Goal: Book appointment/travel/reservation

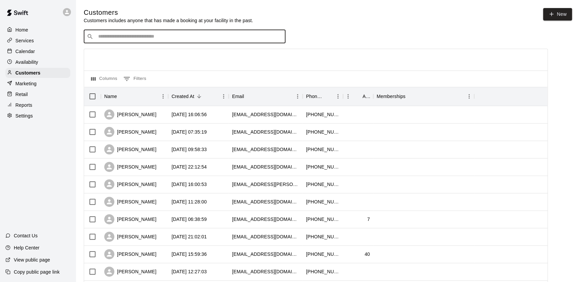
click at [118, 43] on div "​ ​" at bounding box center [185, 36] width 202 height 13
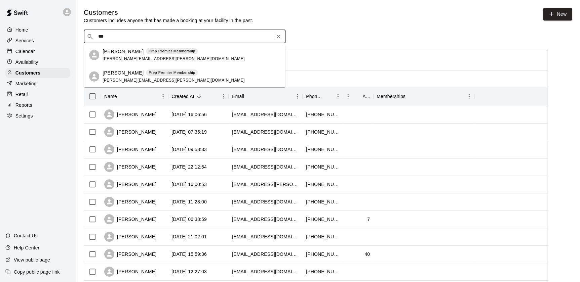
type input "***"
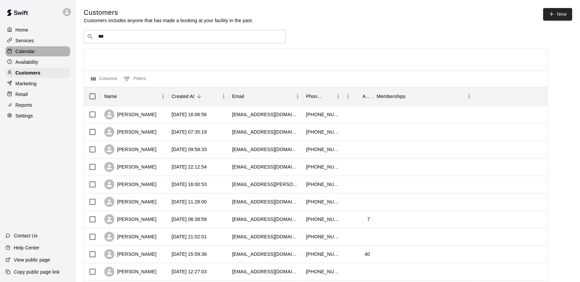
click at [30, 52] on p "Calendar" at bounding box center [24, 51] width 19 height 7
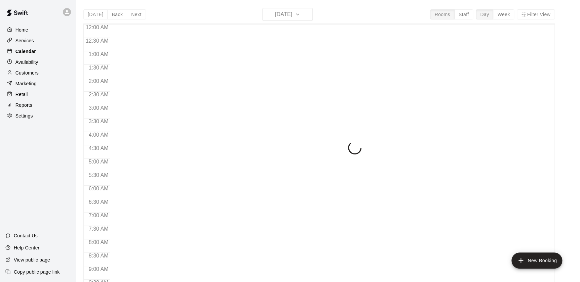
scroll to position [379, 0]
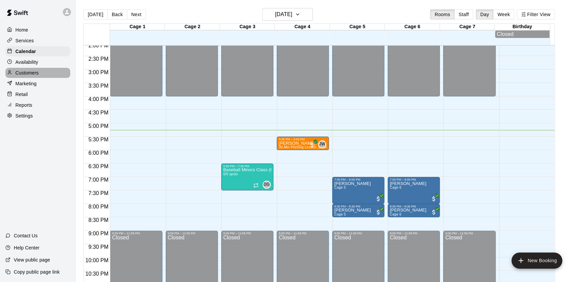
click at [31, 73] on p "Customers" at bounding box center [26, 73] width 23 height 7
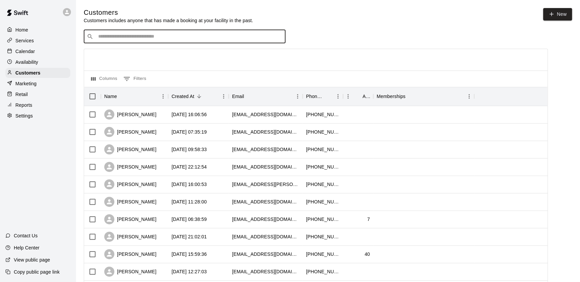
click at [108, 39] on input "Search customers by name or email" at bounding box center [189, 36] width 186 height 7
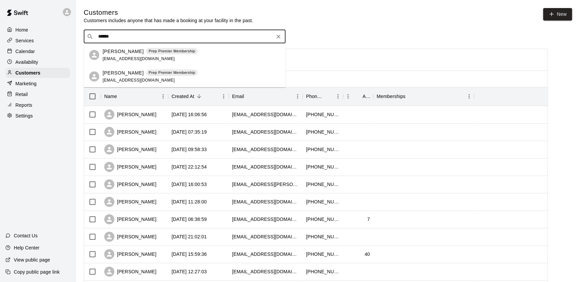
type input "******"
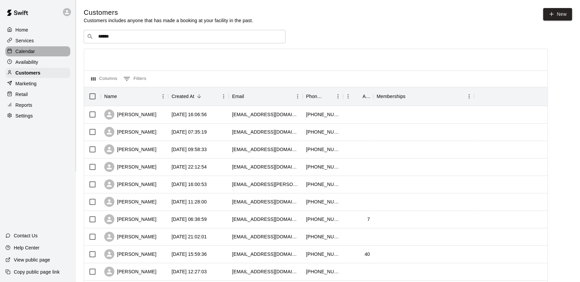
click at [13, 53] on div at bounding box center [11, 51] width 8 height 6
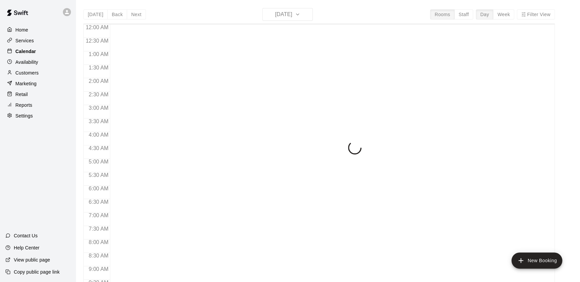
scroll to position [379, 0]
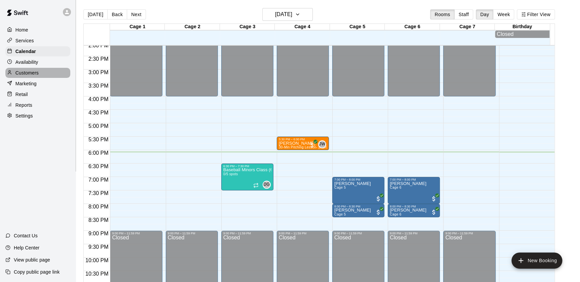
click at [15, 74] on div at bounding box center [11, 73] width 8 height 6
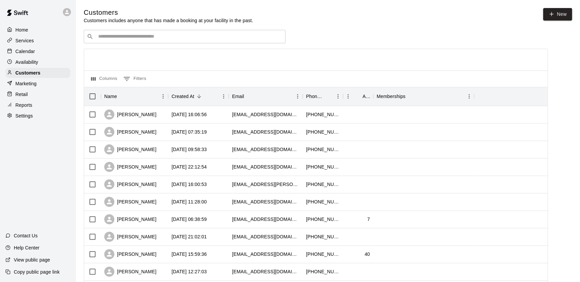
click at [23, 53] on p "Calendar" at bounding box center [24, 51] width 19 height 7
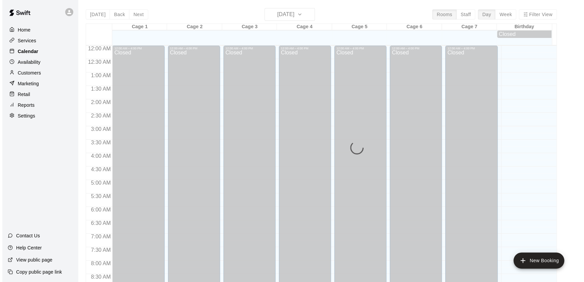
scroll to position [379, 0]
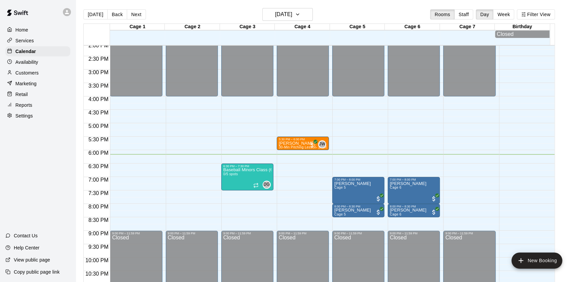
click at [43, 72] on div "Customers" at bounding box center [37, 73] width 65 height 10
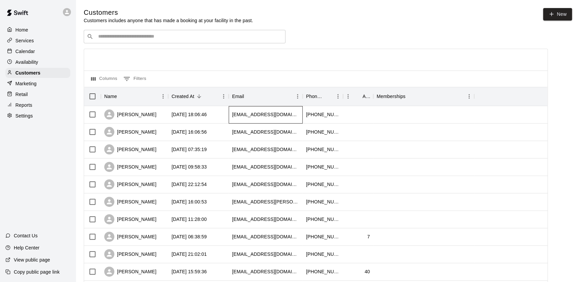
click at [271, 113] on div "[EMAIL_ADDRESS][DOMAIN_NAME]" at bounding box center [265, 114] width 67 height 7
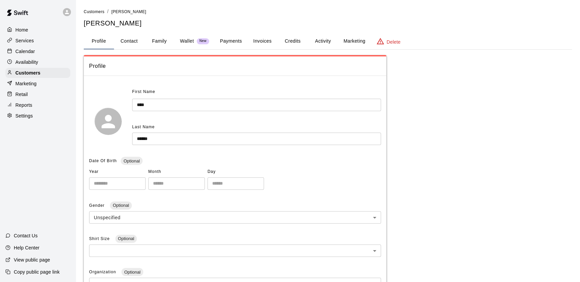
click at [236, 42] on button "Payments" at bounding box center [230, 41] width 33 height 16
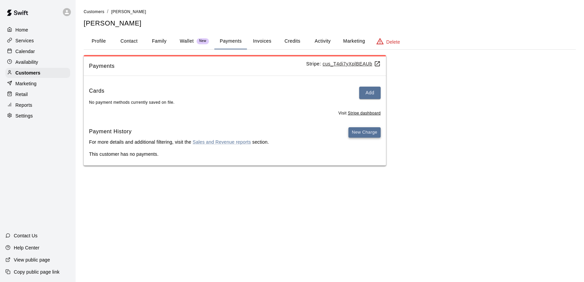
click at [367, 133] on button "New Charge" at bounding box center [364, 132] width 32 height 10
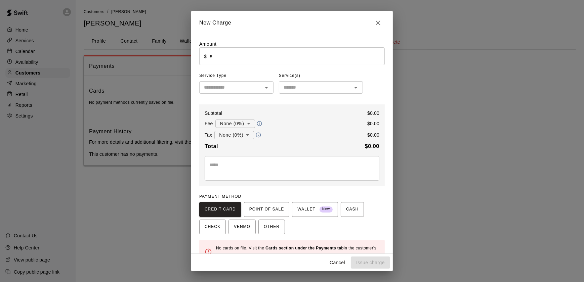
click at [317, 59] on input "*" at bounding box center [296, 56] width 175 height 18
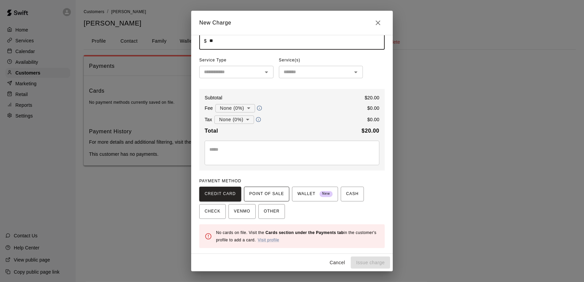
click at [275, 194] on span "POINT OF SALE" at bounding box center [266, 194] width 35 height 11
type input "*****"
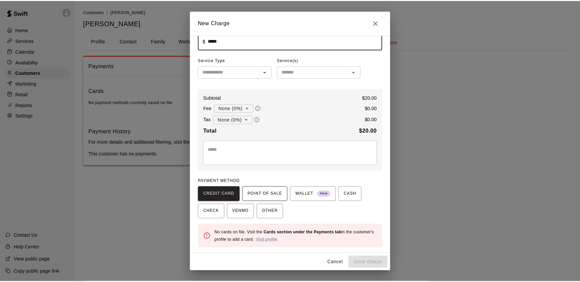
scroll to position [12, 0]
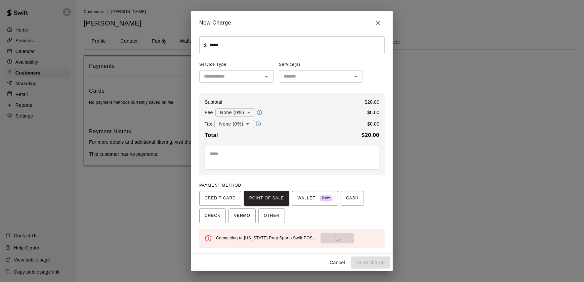
click at [254, 78] on input "text" at bounding box center [230, 76] width 59 height 8
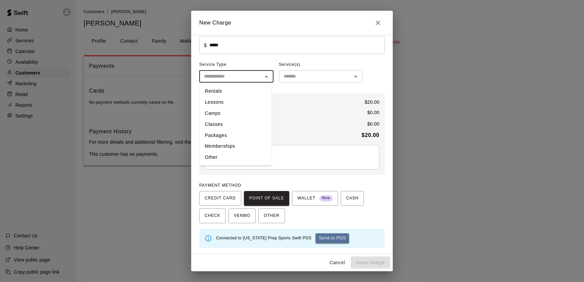
click at [243, 158] on li "Other" at bounding box center [236, 157] width 72 height 11
type input "*****"
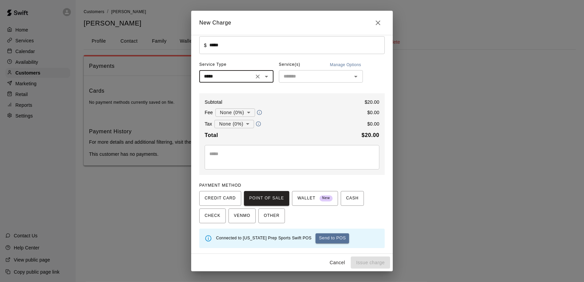
click at [326, 77] on input "text" at bounding box center [315, 76] width 69 height 8
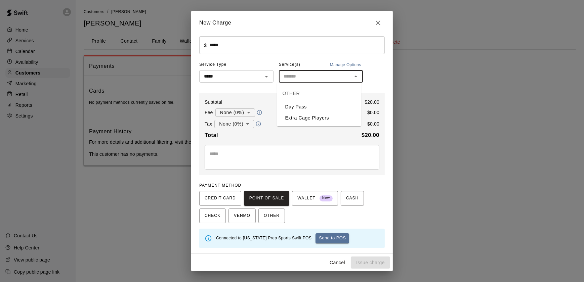
click at [333, 104] on li "Day Pass" at bounding box center [319, 106] width 84 height 11
type input "********"
click at [325, 233] on button "Send to POS" at bounding box center [332, 238] width 34 height 10
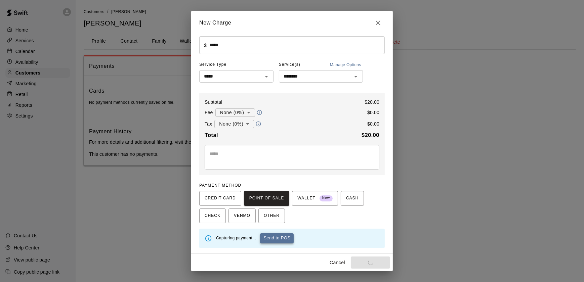
type input "*"
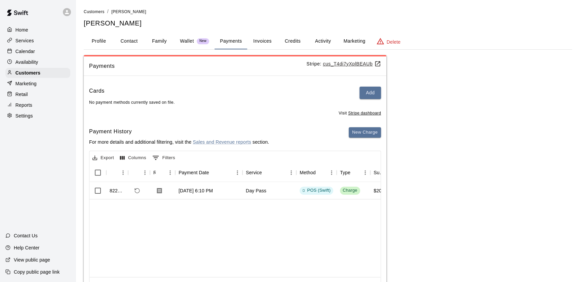
click at [32, 61] on p "Availability" at bounding box center [26, 62] width 23 height 7
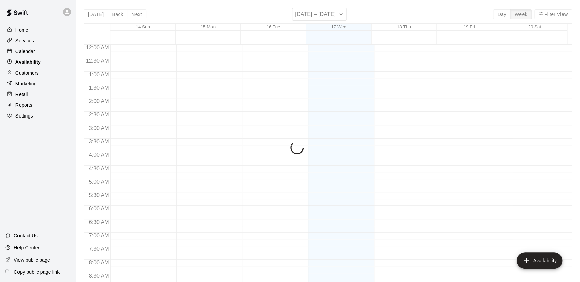
scroll to position [399, 0]
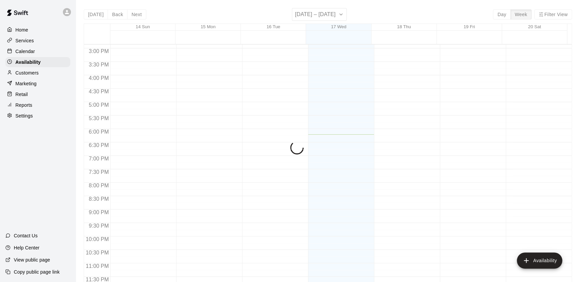
click at [31, 52] on p "Calendar" at bounding box center [24, 51] width 19 height 7
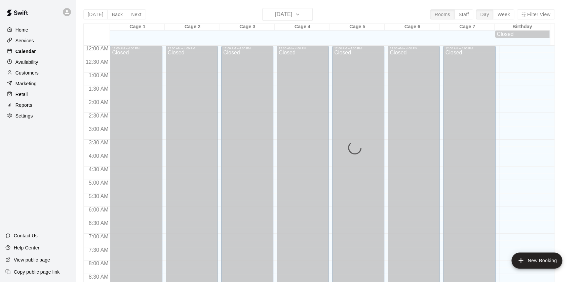
scroll to position [379, 0]
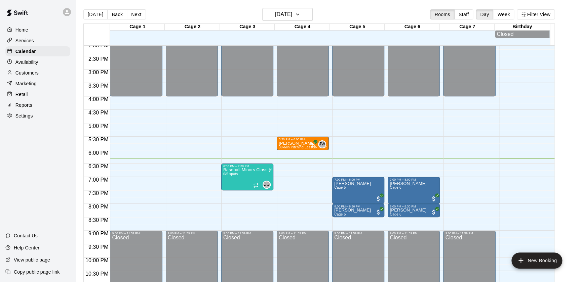
click at [17, 98] on p "Retail" at bounding box center [21, 94] width 12 height 7
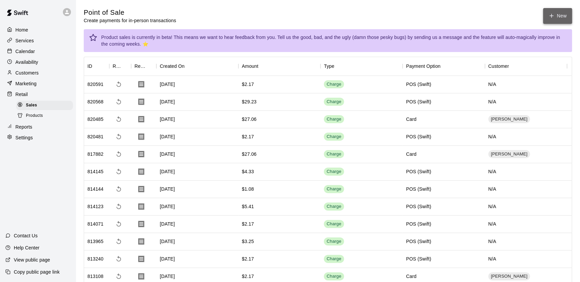
click at [549, 18] on icon "button" at bounding box center [551, 16] width 6 height 6
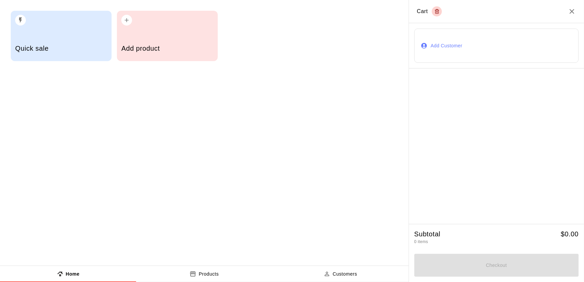
click at [75, 44] on h5 "Quick sale" at bounding box center [61, 48] width 92 height 9
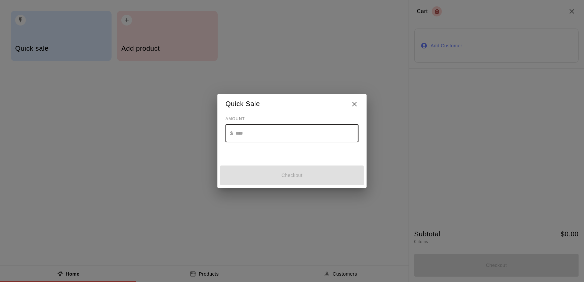
click at [251, 136] on input "text" at bounding box center [297, 134] width 123 height 18
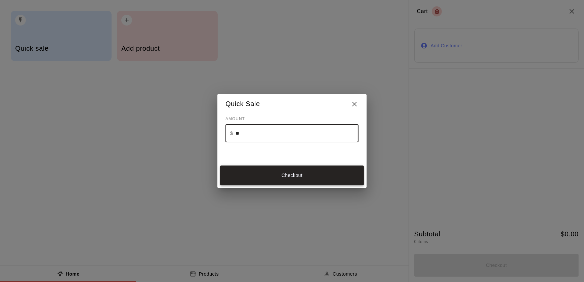
type input "**"
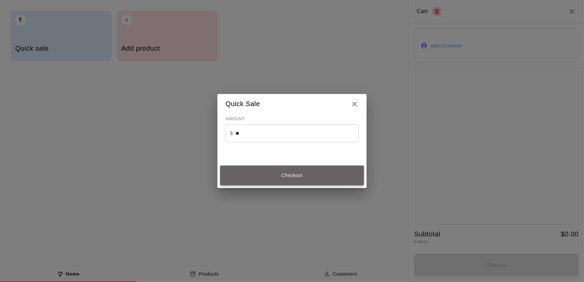
click at [263, 177] on button "Checkout" at bounding box center [292, 176] width 144 height 20
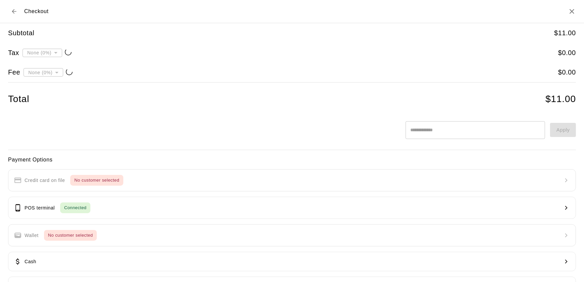
type input "**********"
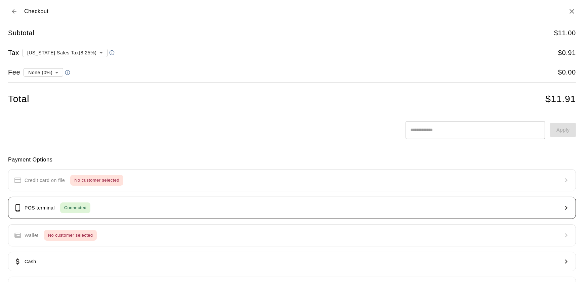
click at [76, 205] on span "Connected" at bounding box center [75, 208] width 30 height 8
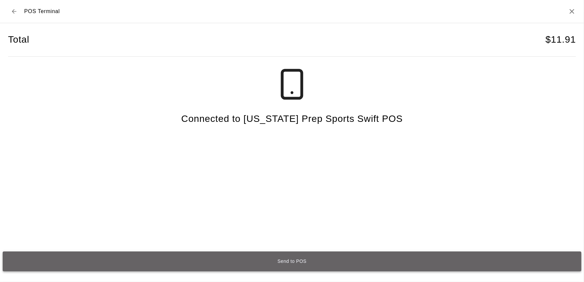
click at [173, 265] on button "Send to POS" at bounding box center [292, 262] width 579 height 20
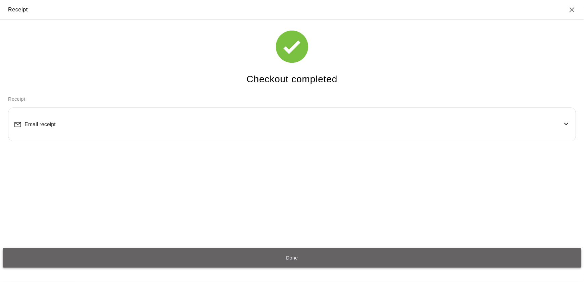
click at [191, 263] on button "Done" at bounding box center [292, 258] width 579 height 20
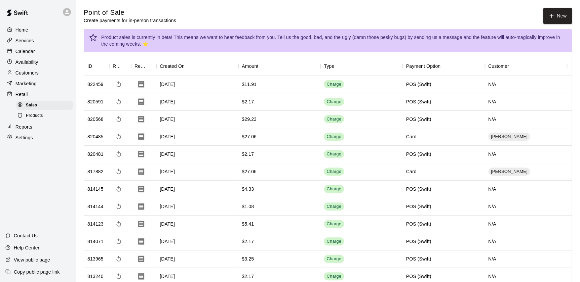
click at [37, 54] on div "Calendar" at bounding box center [37, 51] width 65 height 10
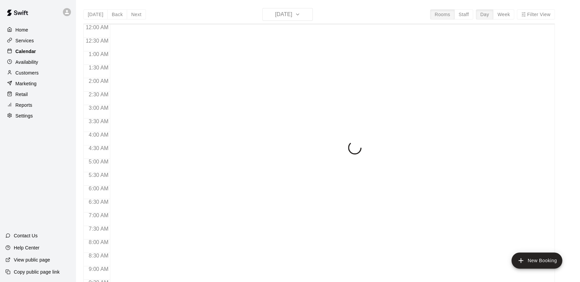
scroll to position [379, 0]
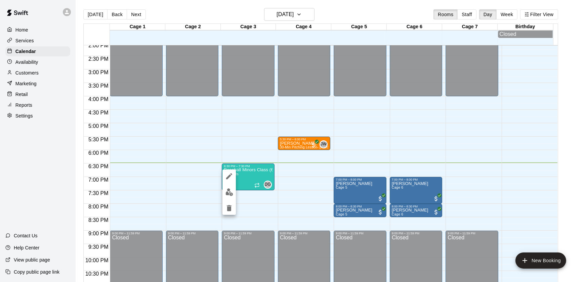
click at [31, 76] on div at bounding box center [292, 141] width 584 height 282
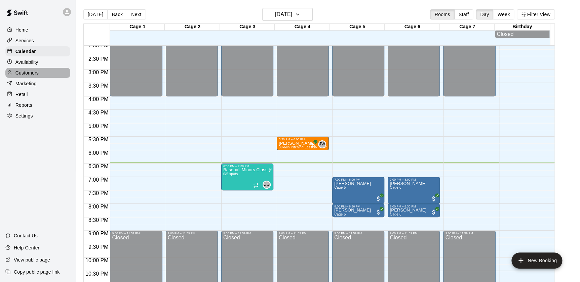
click at [17, 78] on div "Customers" at bounding box center [37, 73] width 65 height 10
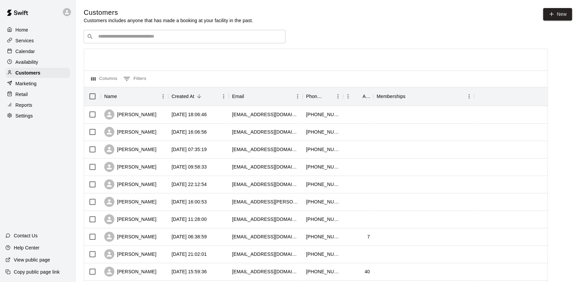
click at [156, 40] on input "Search customers by name or email" at bounding box center [189, 36] width 186 height 7
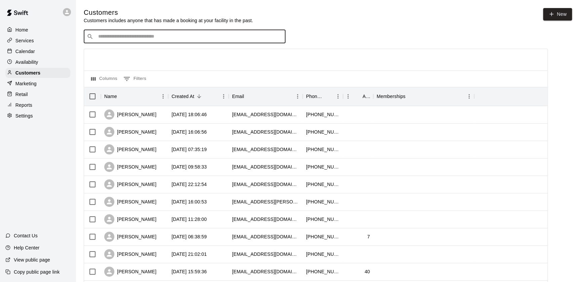
type input "*"
type input "***"
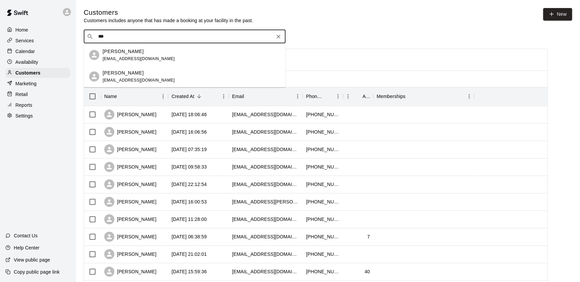
click at [126, 59] on span "[EMAIL_ADDRESS][DOMAIN_NAME]" at bounding box center [138, 58] width 72 height 5
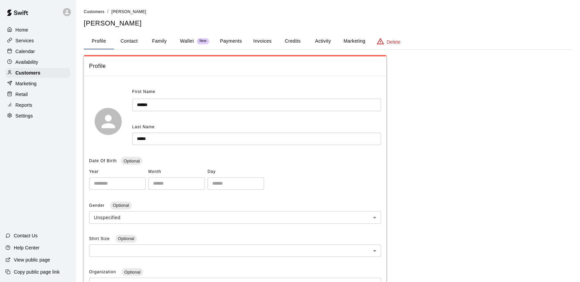
click at [229, 44] on button "Payments" at bounding box center [230, 41] width 33 height 16
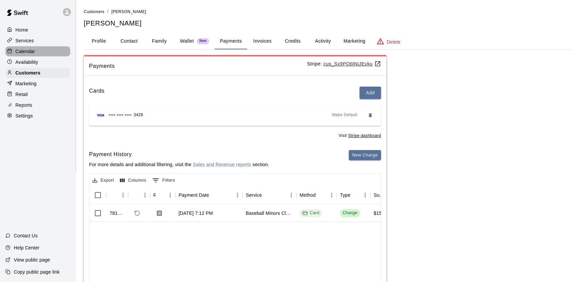
click at [20, 48] on div "Calendar" at bounding box center [37, 51] width 65 height 10
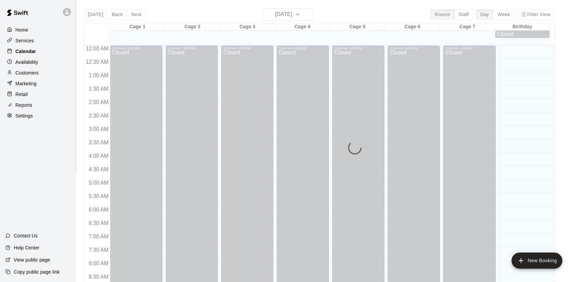
scroll to position [379, 0]
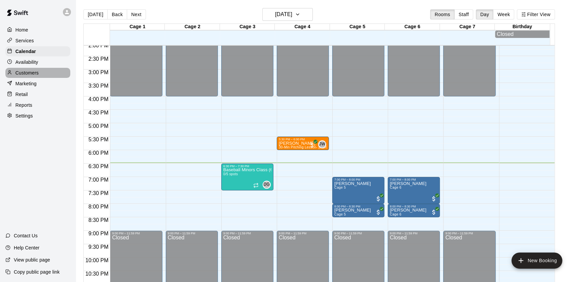
click at [32, 73] on p "Customers" at bounding box center [26, 73] width 23 height 7
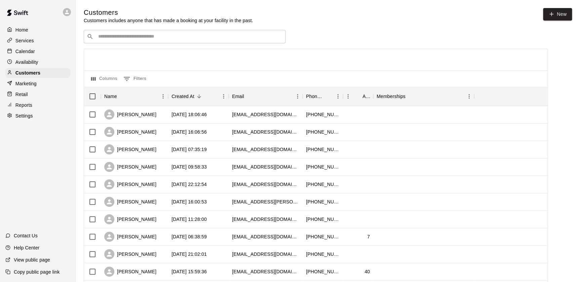
click at [128, 52] on div at bounding box center [315, 60] width 463 height 22
click at [119, 42] on div "​ ​" at bounding box center [185, 36] width 202 height 13
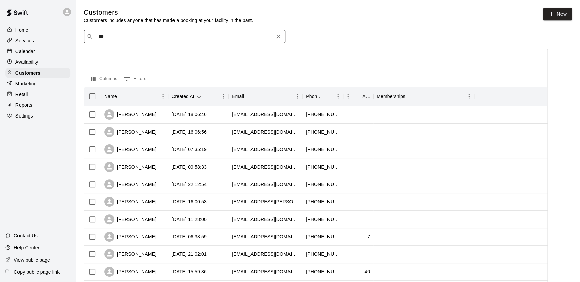
type input "**"
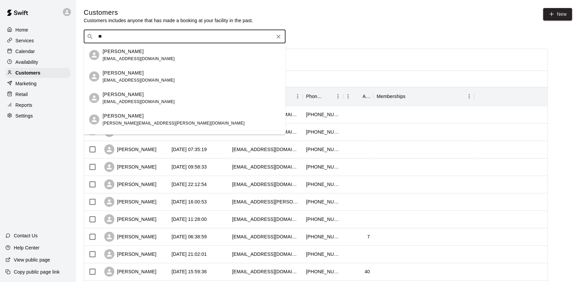
click at [137, 60] on span "[EMAIL_ADDRESS][DOMAIN_NAME]" at bounding box center [138, 58] width 72 height 5
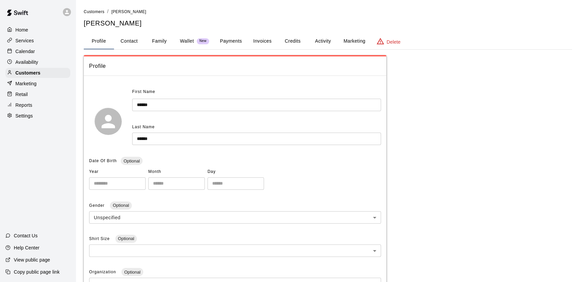
click at [230, 41] on button "Payments" at bounding box center [230, 41] width 33 height 16
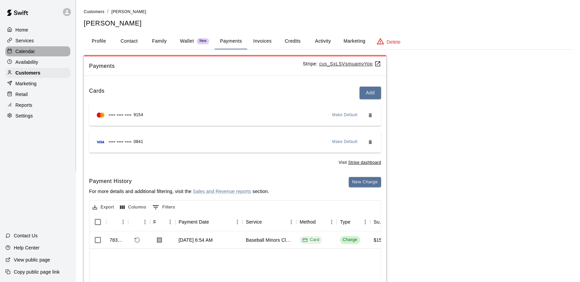
click at [18, 50] on p "Calendar" at bounding box center [24, 51] width 19 height 7
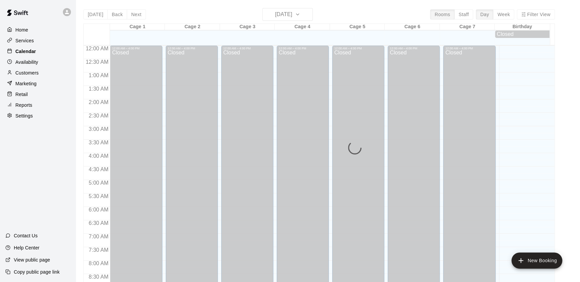
scroll to position [379, 0]
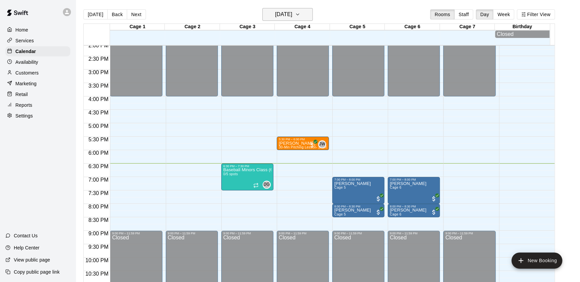
click at [275, 12] on h6 "[DATE]" at bounding box center [283, 14] width 17 height 9
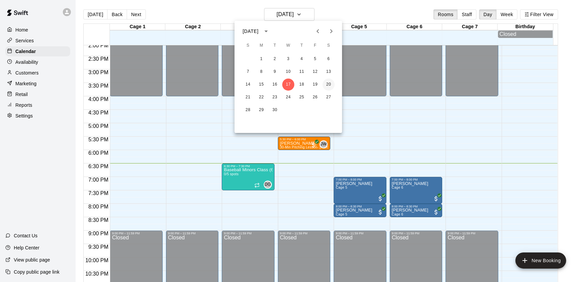
click at [329, 88] on button "20" at bounding box center [329, 85] width 12 height 12
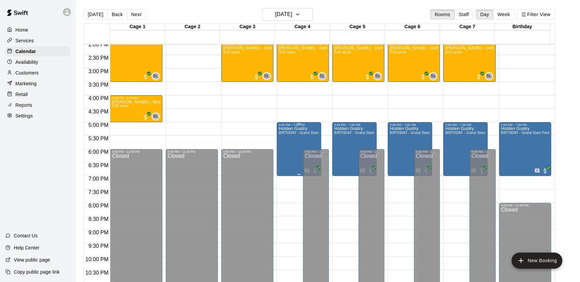
click at [297, 129] on p "Holden Guidry" at bounding box center [299, 129] width 40 height 0
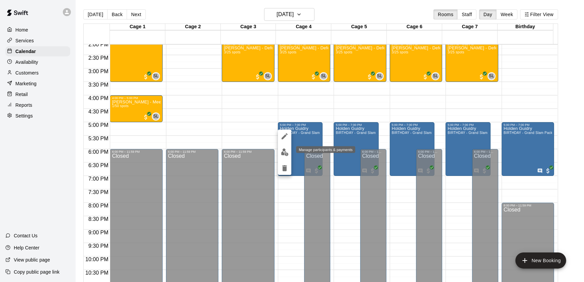
click at [284, 154] on img "edit" at bounding box center [285, 152] width 8 height 8
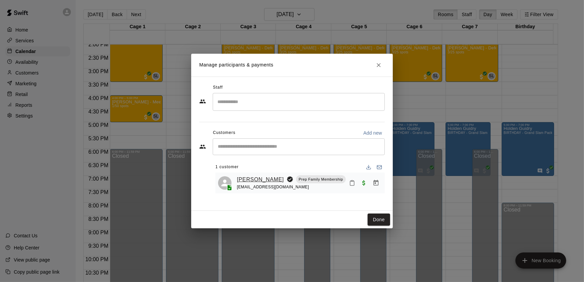
click at [249, 176] on link "[PERSON_NAME]" at bounding box center [260, 179] width 47 height 9
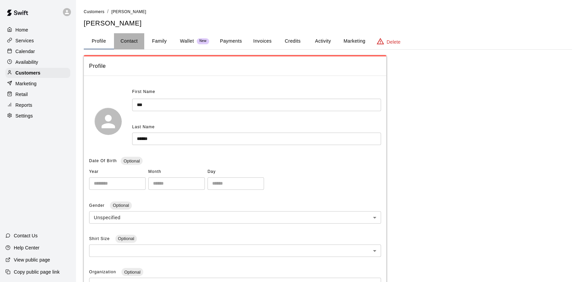
click at [127, 43] on button "Contact" at bounding box center [129, 41] width 30 height 16
select select "**"
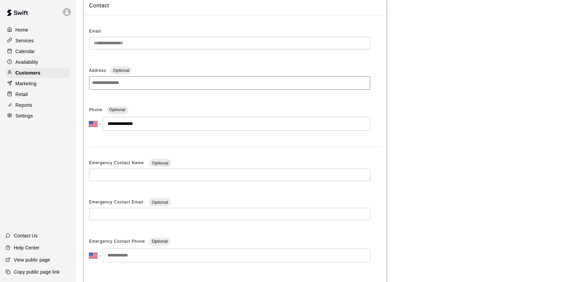
scroll to position [101, 0]
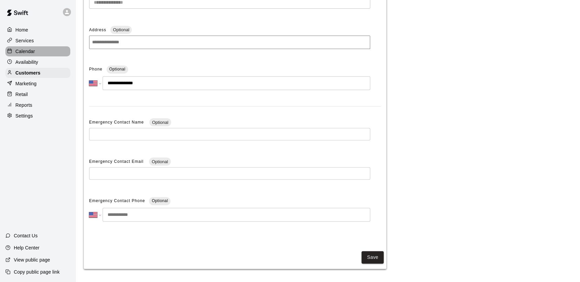
click at [37, 56] on div "Calendar" at bounding box center [37, 51] width 65 height 10
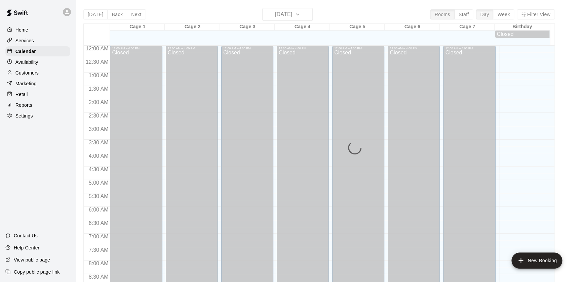
scroll to position [379, 0]
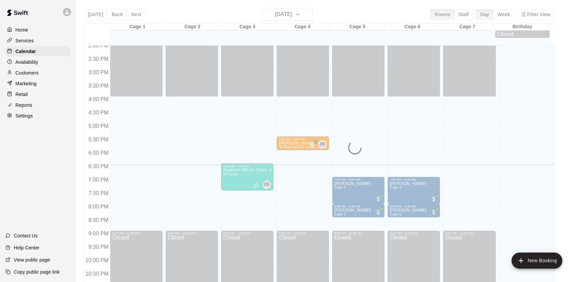
click at [292, 8] on div "[DATE] Back [DATE][DATE] Rooms Staff Day Week Filter View Cage 1 17 Wed Cage 2 …" at bounding box center [318, 149] width 471 height 282
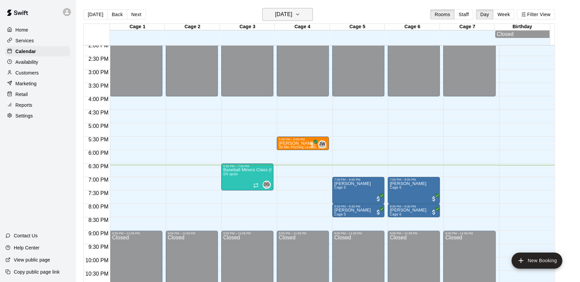
click at [292, 16] on h6 "[DATE]" at bounding box center [283, 14] width 17 height 9
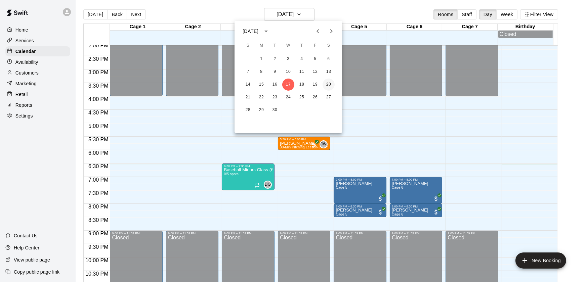
click at [330, 85] on button "20" at bounding box center [329, 85] width 12 height 12
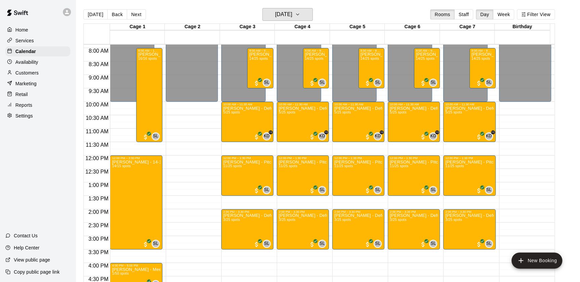
scroll to position [212, 0]
click at [282, 21] on div "[DATE] Back [DATE][DATE] Rooms Staff Day Week Filter View" at bounding box center [318, 15] width 471 height 15
click at [279, 14] on h6 "[DATE]" at bounding box center [283, 14] width 17 height 9
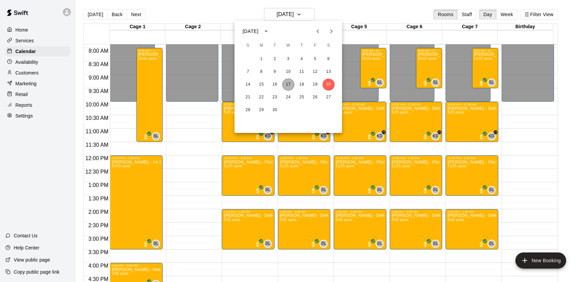
click at [292, 89] on button "17" at bounding box center [288, 85] width 12 height 12
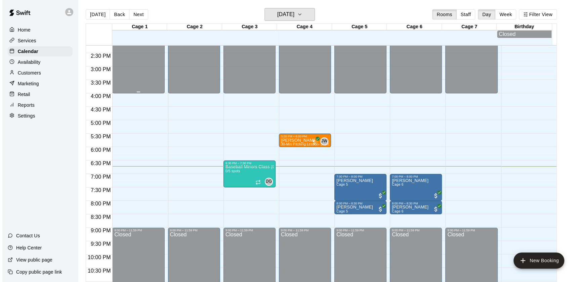
scroll to position [385, 0]
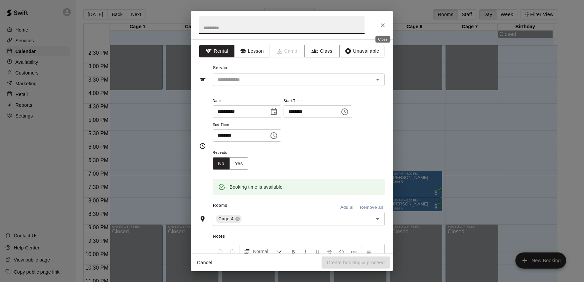
click at [379, 28] on button "Close" at bounding box center [383, 25] width 12 height 12
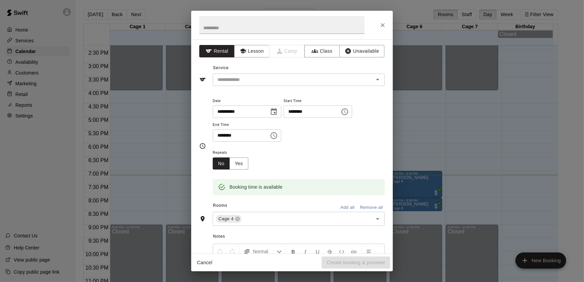
drag, startPoint x: 362, startPoint y: 112, endPoint x: 354, endPoint y: 113, distance: 8.1
drag, startPoint x: 354, startPoint y: 113, endPoint x: 335, endPoint y: 109, distance: 19.0
click at [335, 109] on input "********" at bounding box center [310, 111] width 52 height 12
drag, startPoint x: 335, startPoint y: 109, endPoint x: 302, endPoint y: 114, distance: 34.0
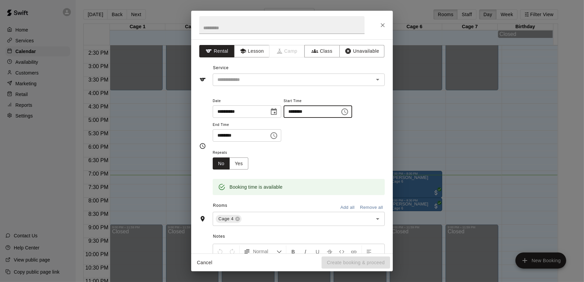
click at [302, 114] on input "********" at bounding box center [310, 111] width 52 height 12
click at [309, 114] on input "********" at bounding box center [310, 111] width 52 height 12
type input "********"
click at [229, 136] on input "********" at bounding box center [239, 135] width 52 height 12
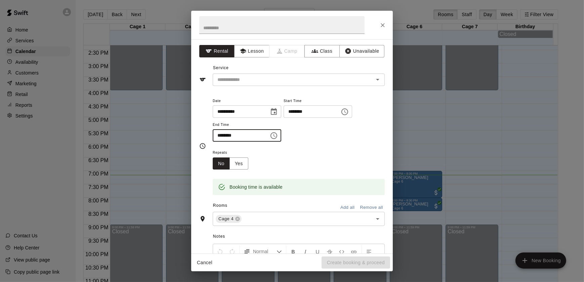
click at [222, 136] on input "********" at bounding box center [239, 135] width 52 height 12
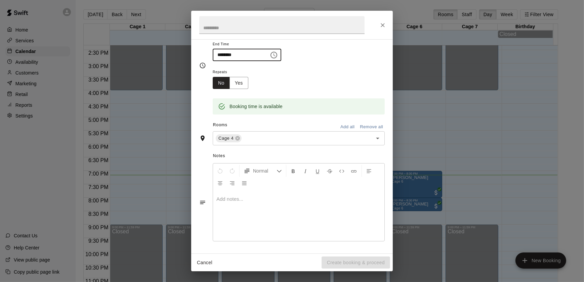
scroll to position [0, 0]
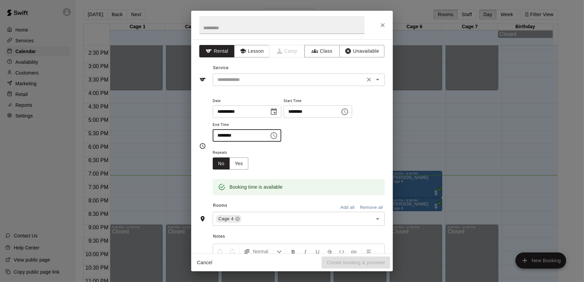
type input "********"
click at [232, 77] on input "text" at bounding box center [289, 80] width 148 height 8
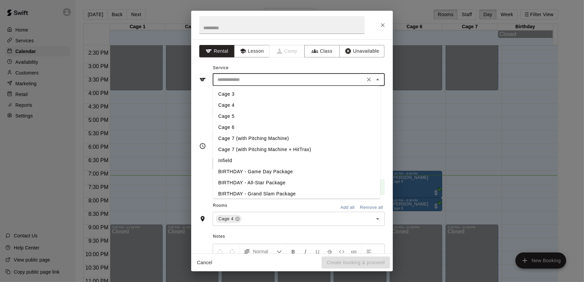
click at [232, 104] on li "Cage 4" at bounding box center [296, 105] width 167 height 11
type input "******"
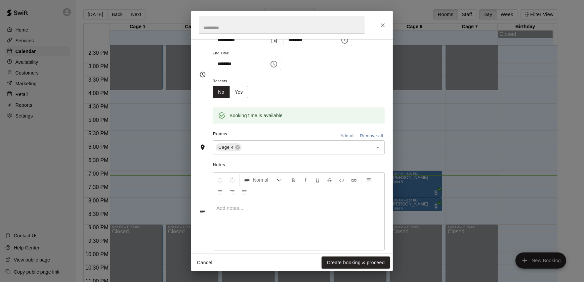
scroll to position [81, 0]
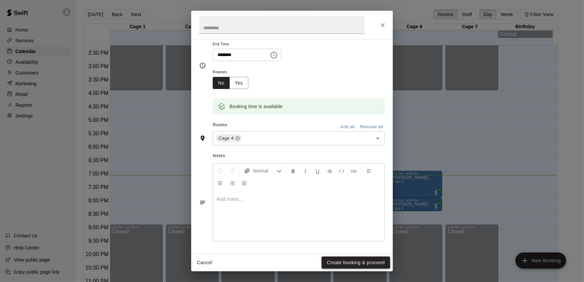
click at [332, 261] on button "Create booking & proceed" at bounding box center [356, 263] width 69 height 12
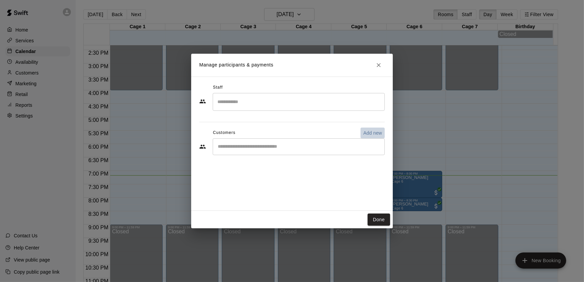
drag, startPoint x: 371, startPoint y: 129, endPoint x: 365, endPoint y: 134, distance: 7.8
click at [365, 134] on p "Add new" at bounding box center [372, 133] width 19 height 7
select select "**"
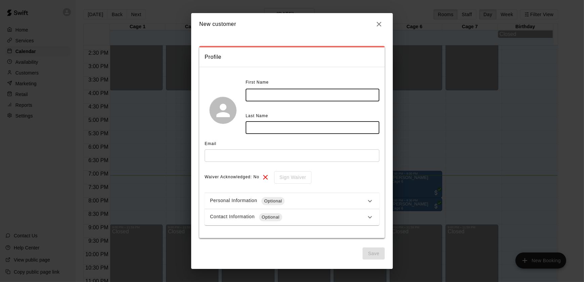
click at [305, 98] on input "text" at bounding box center [313, 95] width 134 height 12
click at [299, 133] on input "text" at bounding box center [313, 128] width 134 height 12
click at [263, 93] on input "*****" at bounding box center [313, 95] width 134 height 12
type input "*****"
click at [295, 129] on input "text" at bounding box center [313, 128] width 134 height 12
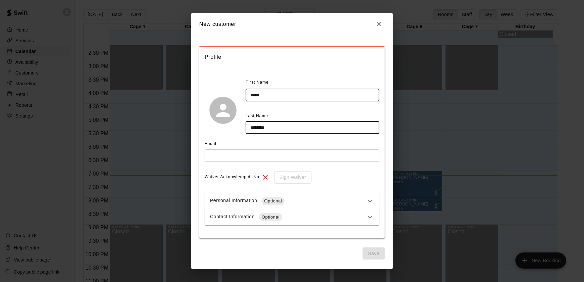
type input "********"
click at [293, 159] on input "text" at bounding box center [292, 156] width 175 height 12
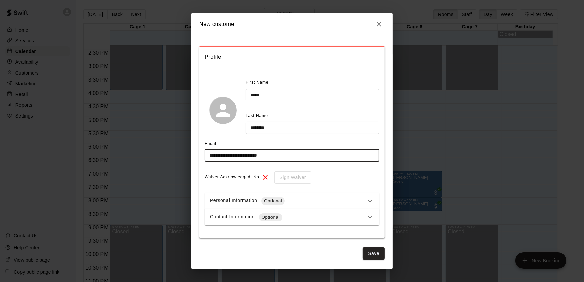
type input "**********"
click at [380, 256] on button "Save" at bounding box center [374, 254] width 22 height 12
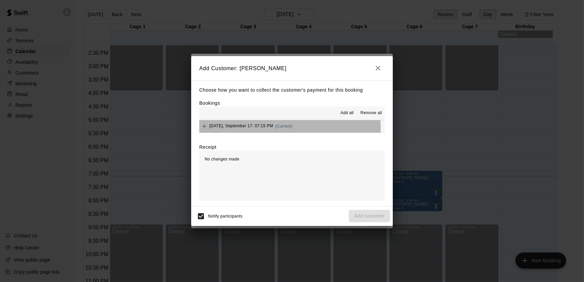
click at [248, 129] on span "[DATE], September 17: 07:15 PM" at bounding box center [241, 126] width 64 height 5
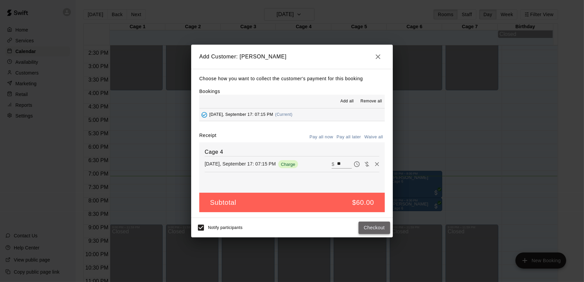
click at [375, 227] on button "Checkout" at bounding box center [374, 228] width 32 height 12
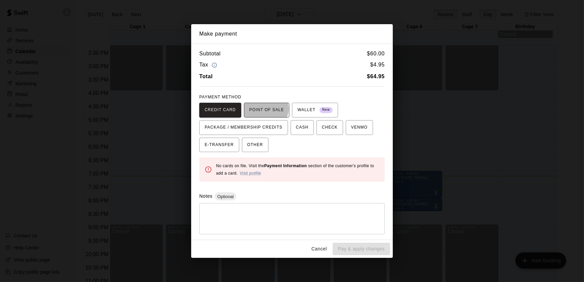
click at [262, 109] on span "POINT OF SALE" at bounding box center [266, 110] width 35 height 11
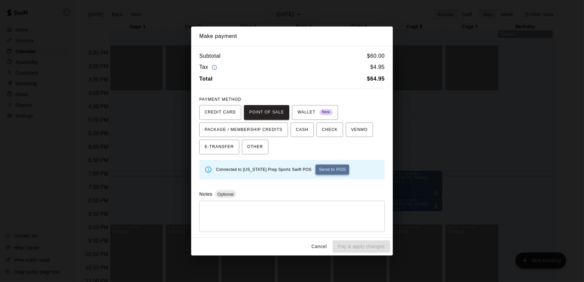
click at [323, 172] on button "Send to POS" at bounding box center [332, 170] width 34 height 10
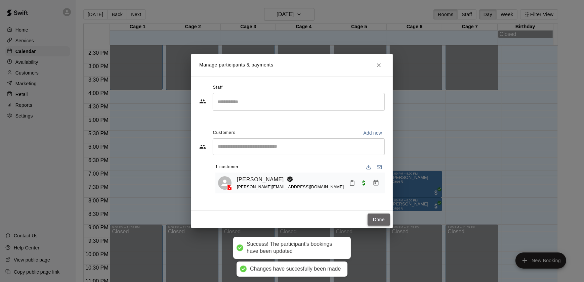
click at [384, 222] on button "Done" at bounding box center [379, 220] width 23 height 12
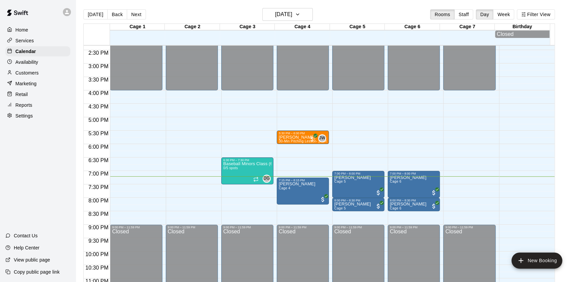
click at [34, 97] on div "Retail" at bounding box center [37, 94] width 65 height 10
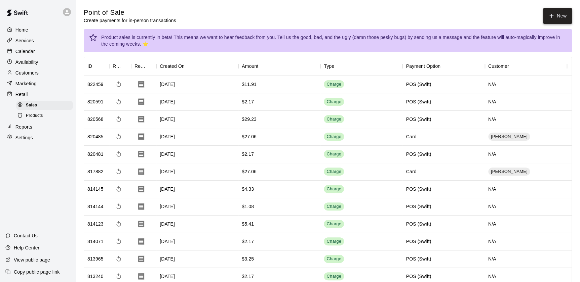
click at [556, 10] on button "New" at bounding box center [557, 16] width 29 height 16
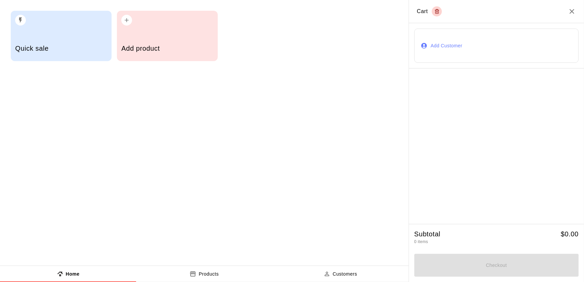
click at [443, 61] on button "Add Customer" at bounding box center [496, 46] width 164 height 34
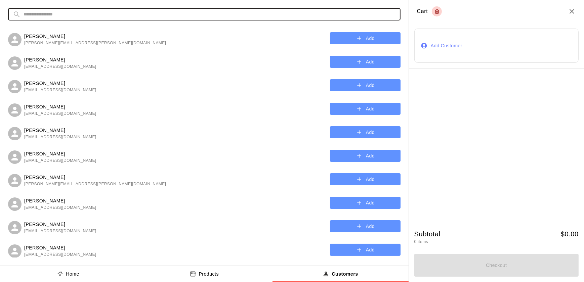
click at [155, 13] on input "text" at bounding box center [210, 14] width 372 height 12
type input "***"
click at [339, 59] on button "Add" at bounding box center [365, 62] width 71 height 12
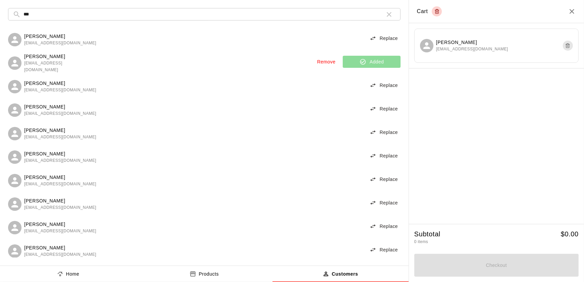
click at [72, 278] on p "Home" at bounding box center [72, 274] width 13 height 7
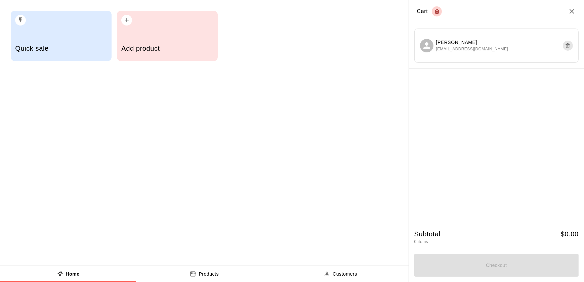
click at [59, 61] on div "Quick sale Add product" at bounding box center [204, 36] width 409 height 72
click at [64, 57] on div "Quick sale" at bounding box center [61, 49] width 92 height 24
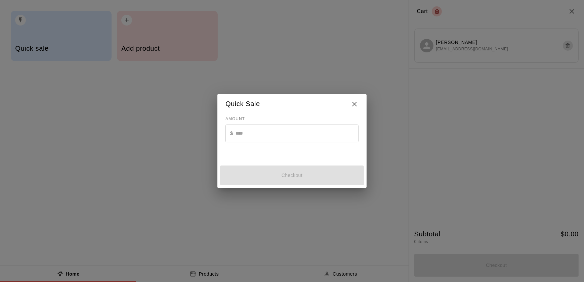
click at [262, 134] on input "text" at bounding box center [297, 134] width 123 height 18
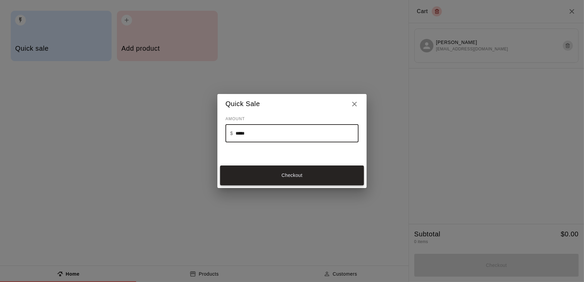
type input "*****"
click at [287, 167] on button "Checkout" at bounding box center [292, 176] width 144 height 20
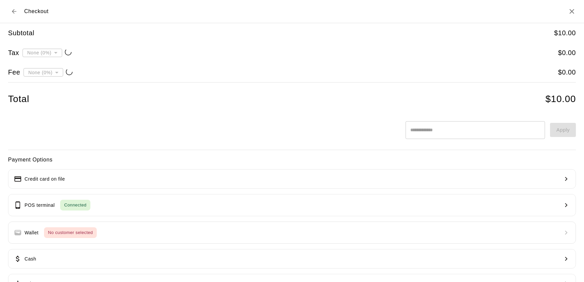
type input "**********"
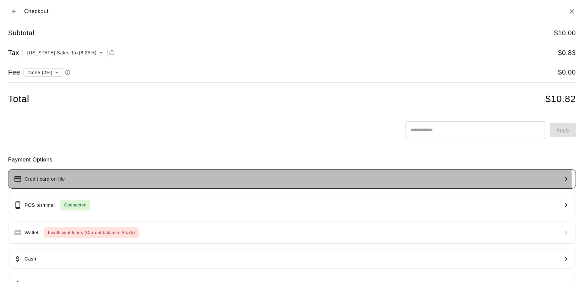
click at [104, 186] on button "Credit card on file" at bounding box center [292, 178] width 568 height 19
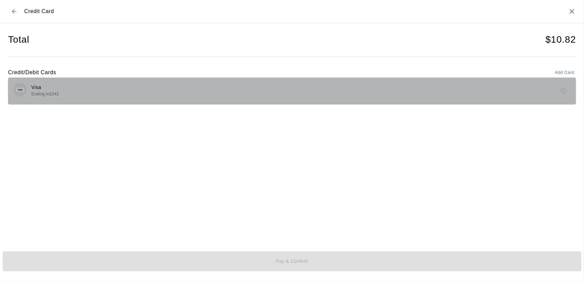
click at [58, 88] on p "Visa" at bounding box center [45, 87] width 28 height 7
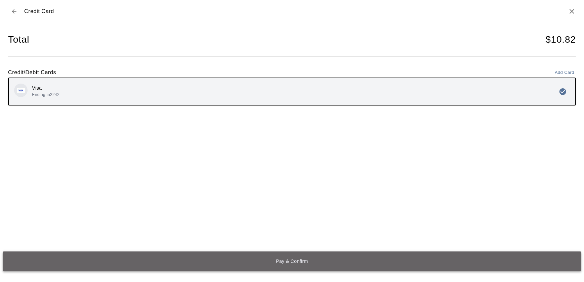
click at [87, 255] on button "Pay & Confirm" at bounding box center [292, 262] width 579 height 20
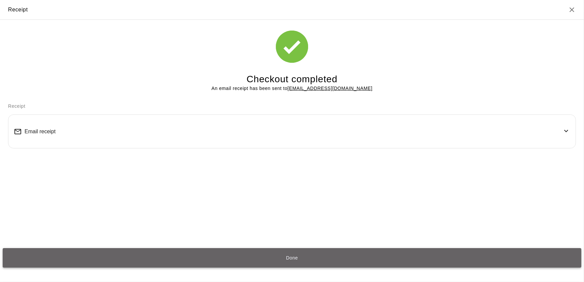
click at [60, 248] on button "Done" at bounding box center [292, 258] width 579 height 20
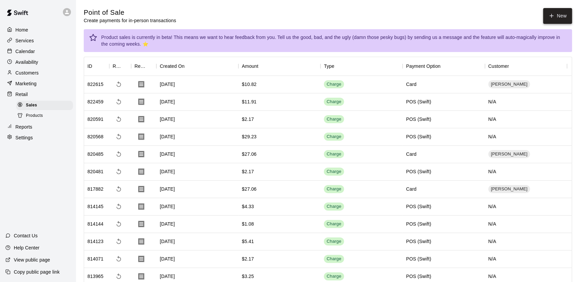
click at [548, 13] on icon "button" at bounding box center [551, 16] width 6 height 6
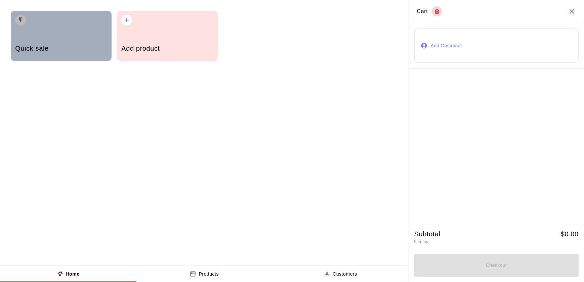
click at [90, 41] on div "Quick sale" at bounding box center [61, 49] width 92 height 24
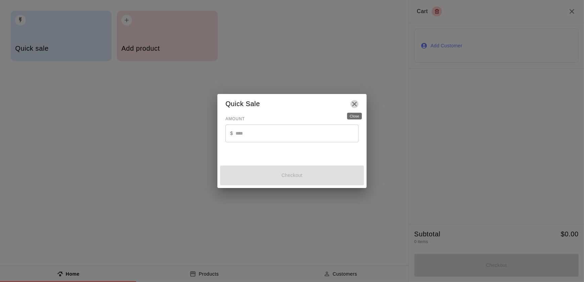
click at [357, 100] on icon "Close" at bounding box center [354, 104] width 8 height 8
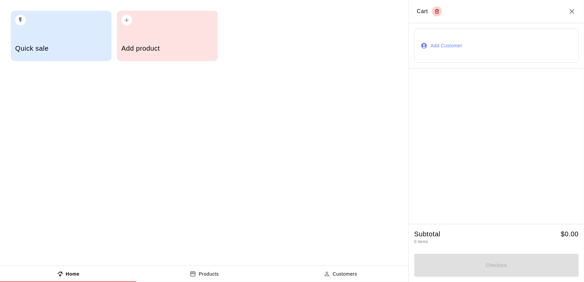
click at [170, 15] on div "button" at bounding box center [167, 18] width 92 height 15
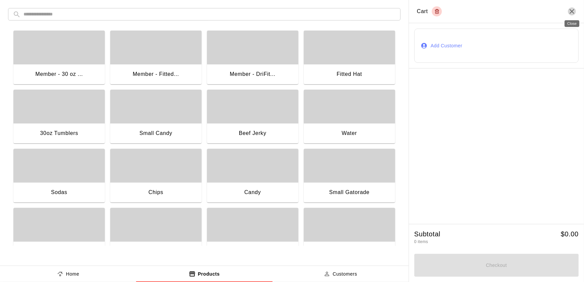
click at [574, 14] on icon "Close" at bounding box center [572, 11] width 8 height 8
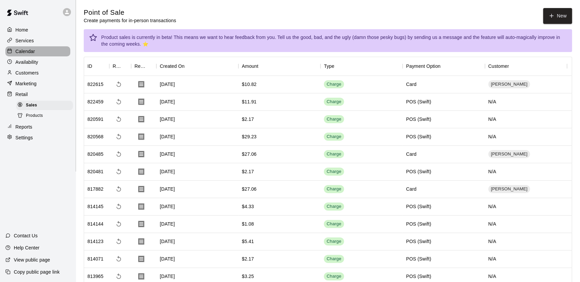
click at [58, 49] on div "Calendar" at bounding box center [37, 51] width 65 height 10
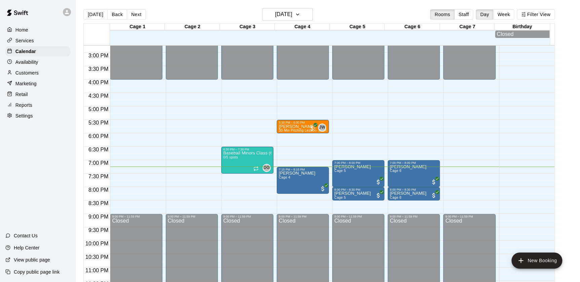
scroll to position [398, 0]
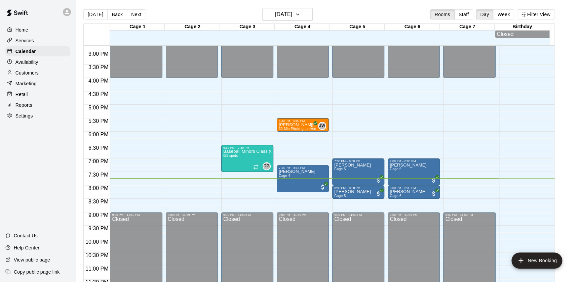
drag, startPoint x: 279, startPoint y: 12, endPoint x: 268, endPoint y: 40, distance: 29.8
click at [268, 40] on div at bounding box center [247, 40] width 55 height 7
click at [292, 14] on h6 "[DATE]" at bounding box center [283, 14] width 17 height 9
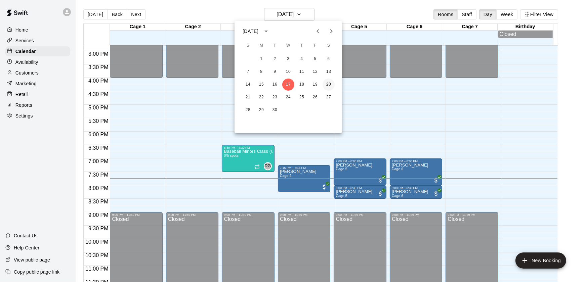
click at [326, 80] on button "20" at bounding box center [329, 85] width 12 height 12
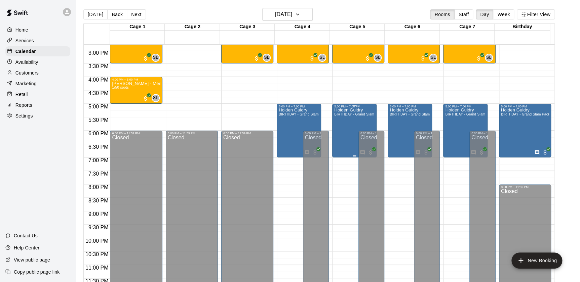
click at [347, 122] on div "[PERSON_NAME] BIRTHDAY - Grand Slam Package" at bounding box center [354, 249] width 40 height 282
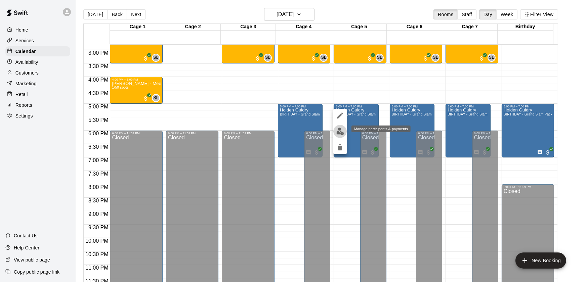
click at [339, 133] on img "edit" at bounding box center [340, 132] width 8 height 8
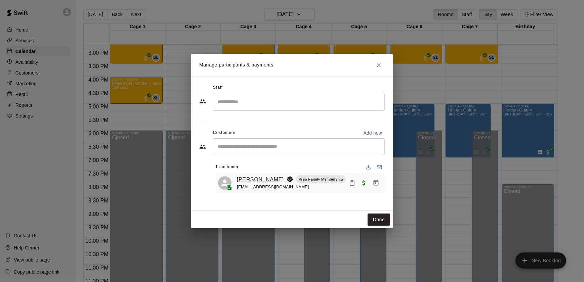
click at [246, 180] on link "[PERSON_NAME]" at bounding box center [260, 179] width 47 height 9
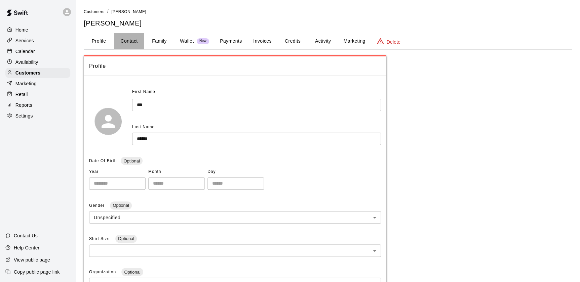
click at [120, 38] on button "Contact" at bounding box center [129, 41] width 30 height 16
select select "**"
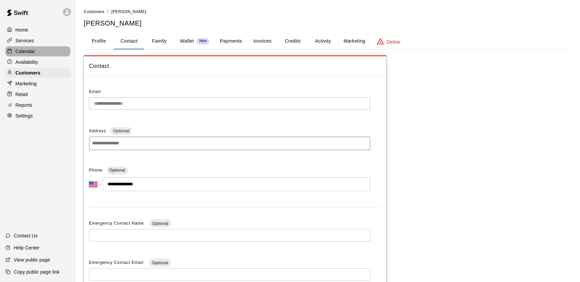
click at [24, 48] on div "Calendar" at bounding box center [37, 51] width 65 height 10
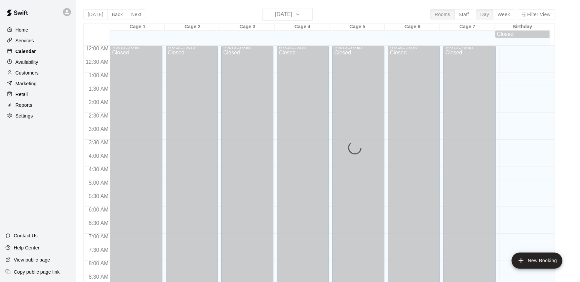
scroll to position [379, 0]
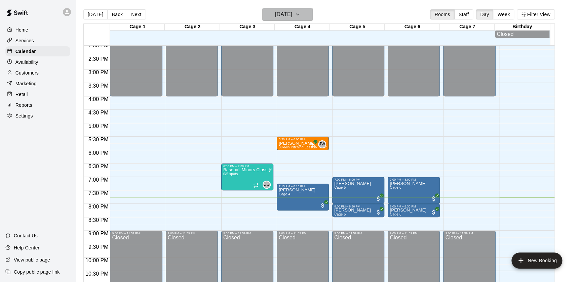
click at [275, 12] on h6 "[DATE]" at bounding box center [283, 14] width 17 height 9
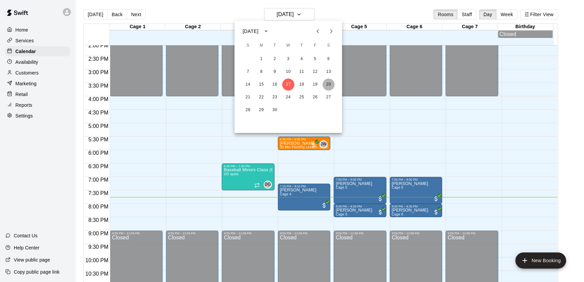
click at [330, 85] on button "20" at bounding box center [329, 85] width 12 height 12
